Goal: Navigation & Orientation: Find specific page/section

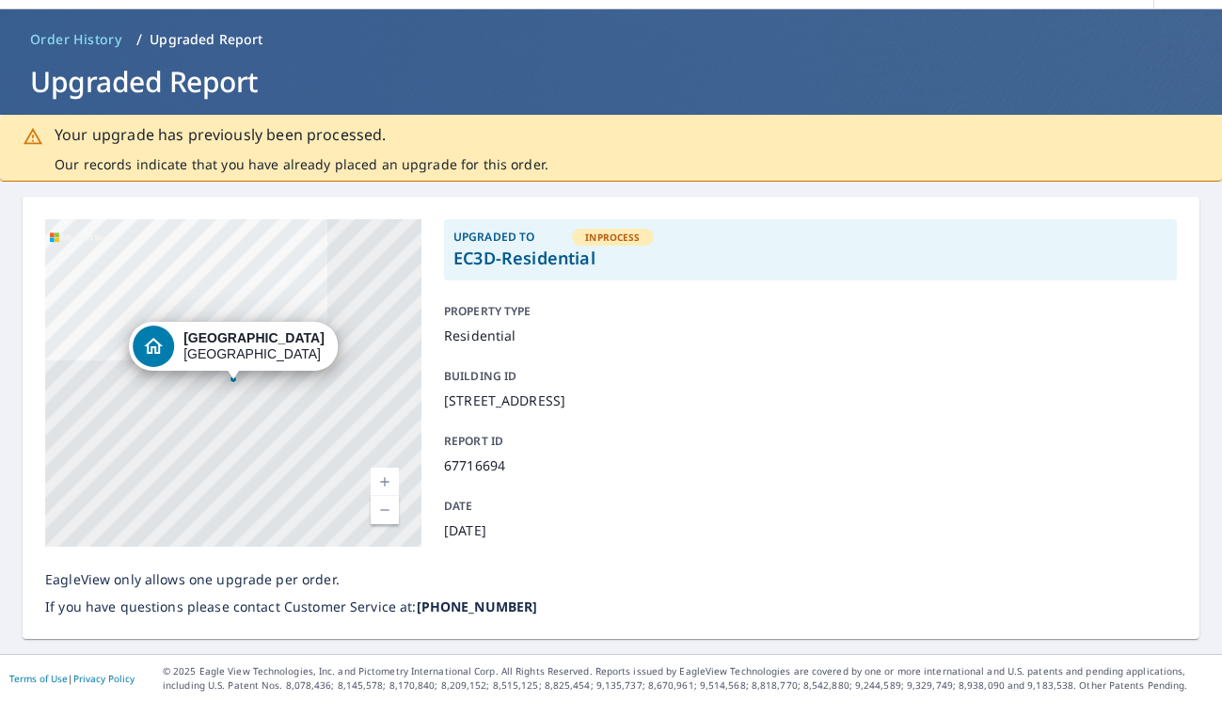
scroll to position [59, 0]
click at [83, 40] on span "Order History" at bounding box center [75, 39] width 91 height 19
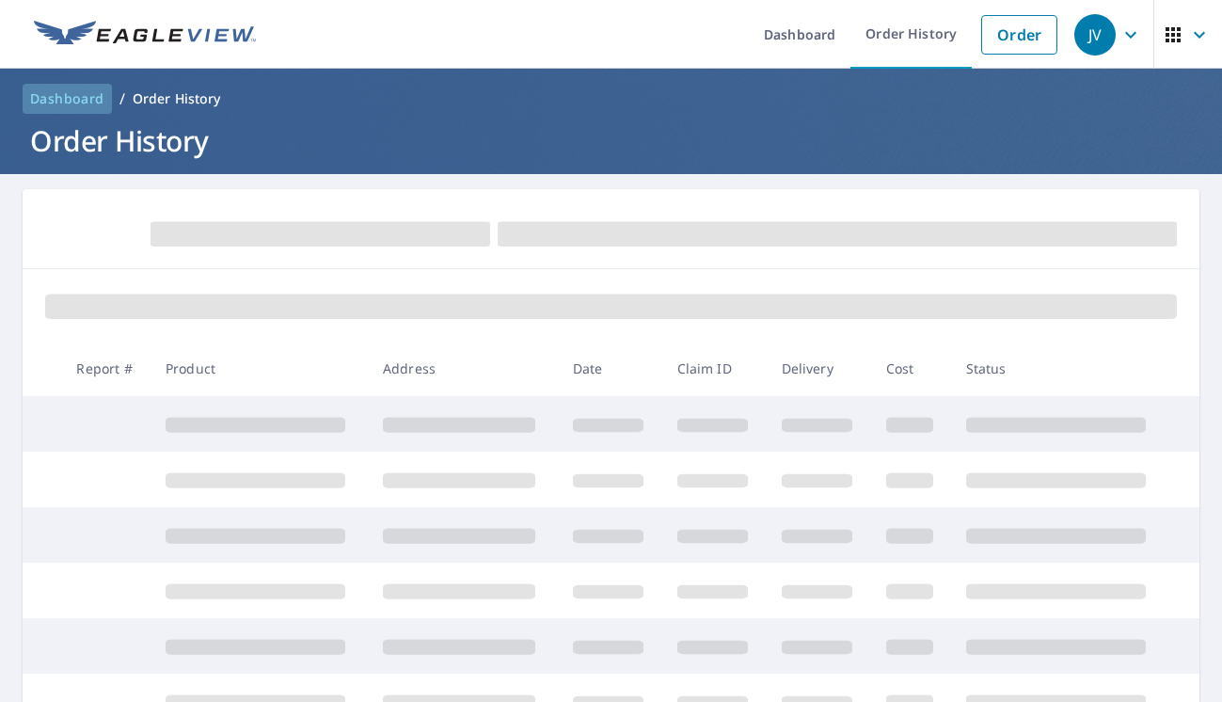
click at [74, 100] on span "Dashboard" at bounding box center [67, 98] width 74 height 19
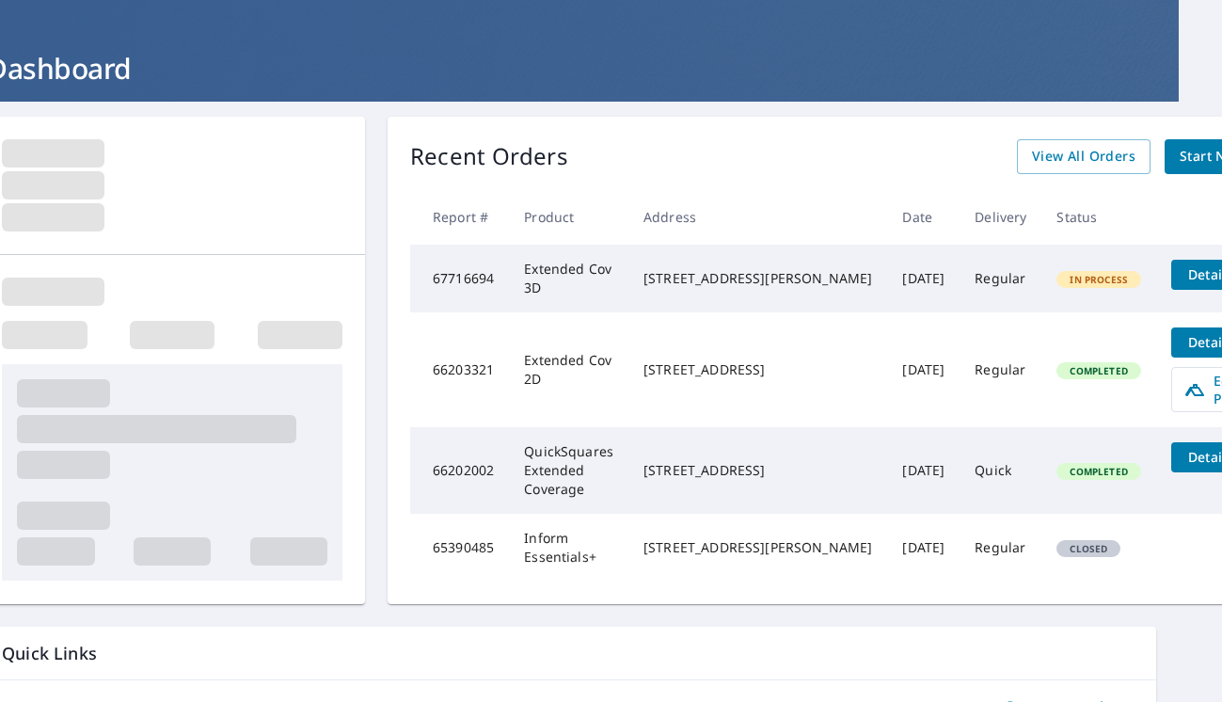
scroll to position [78, 43]
